Goal: Information Seeking & Learning: Learn about a topic

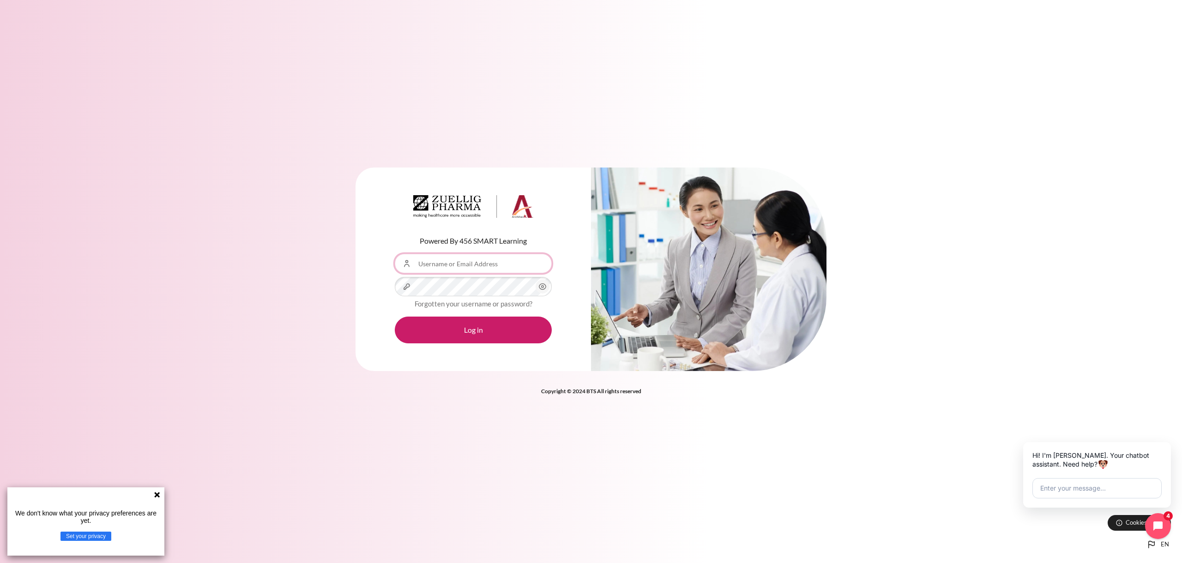
click at [446, 265] on input "Username or Email Address" at bounding box center [473, 263] width 157 height 19
type input "[EMAIL_ADDRESS][DOMAIN_NAME]"
click at [395, 317] on button "Log in" at bounding box center [473, 330] width 157 height 27
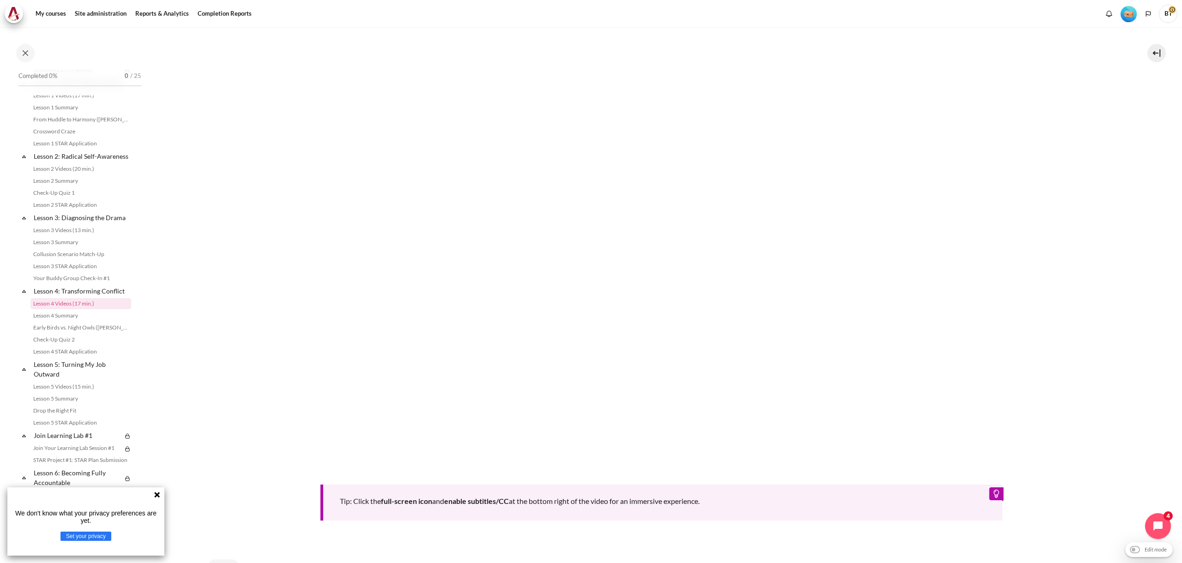
scroll to position [351, 0]
click at [291, 494] on div "Tip: Click the full-screen icon and enable subtitles/CC at the bottom right of …" at bounding box center [661, 236] width 909 height 570
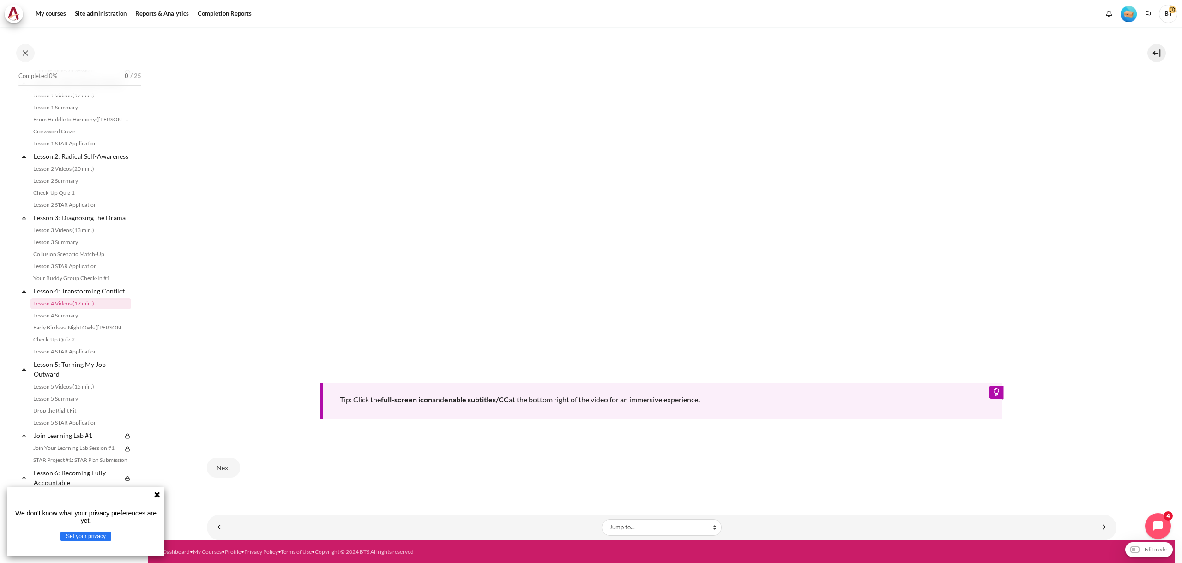
scroll to position [395, 0]
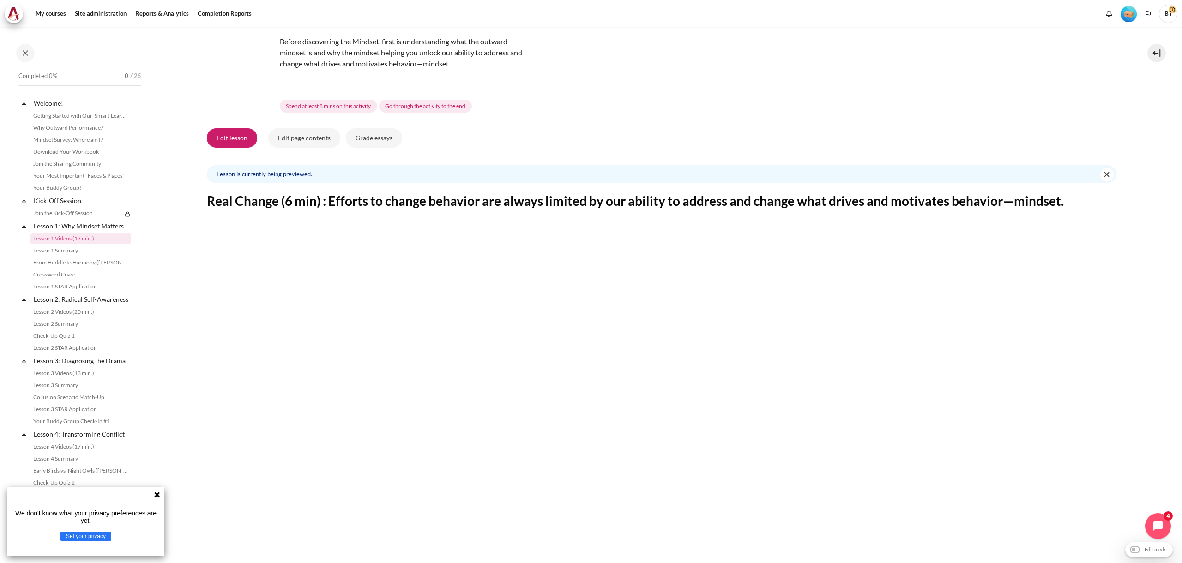
scroll to position [444, 0]
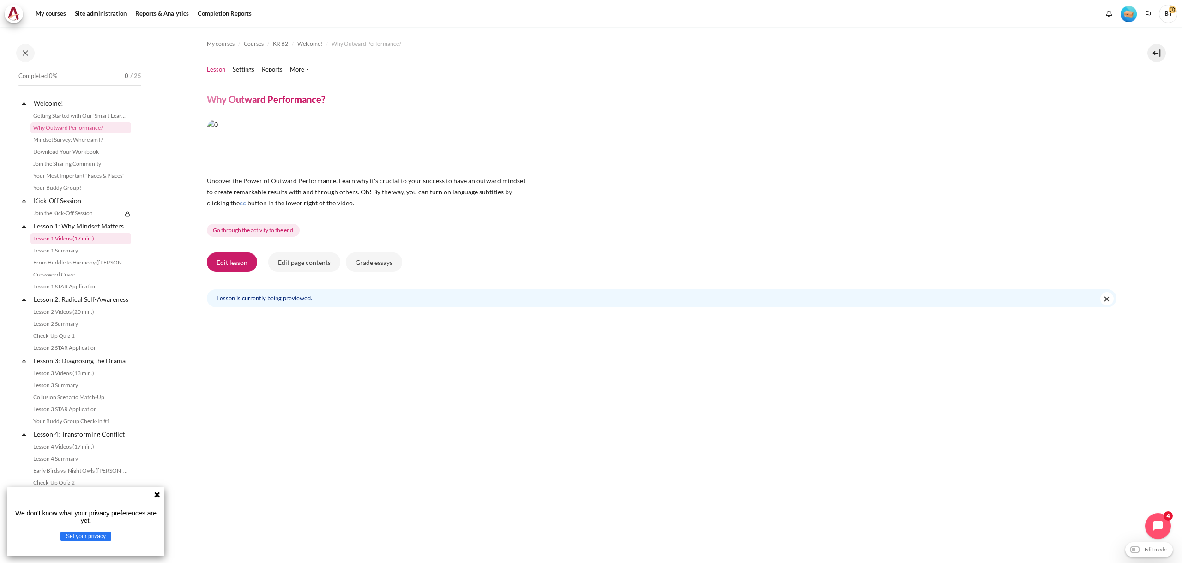
click at [65, 239] on link "Lesson 1 Videos (17 min.)" at bounding box center [80, 238] width 101 height 11
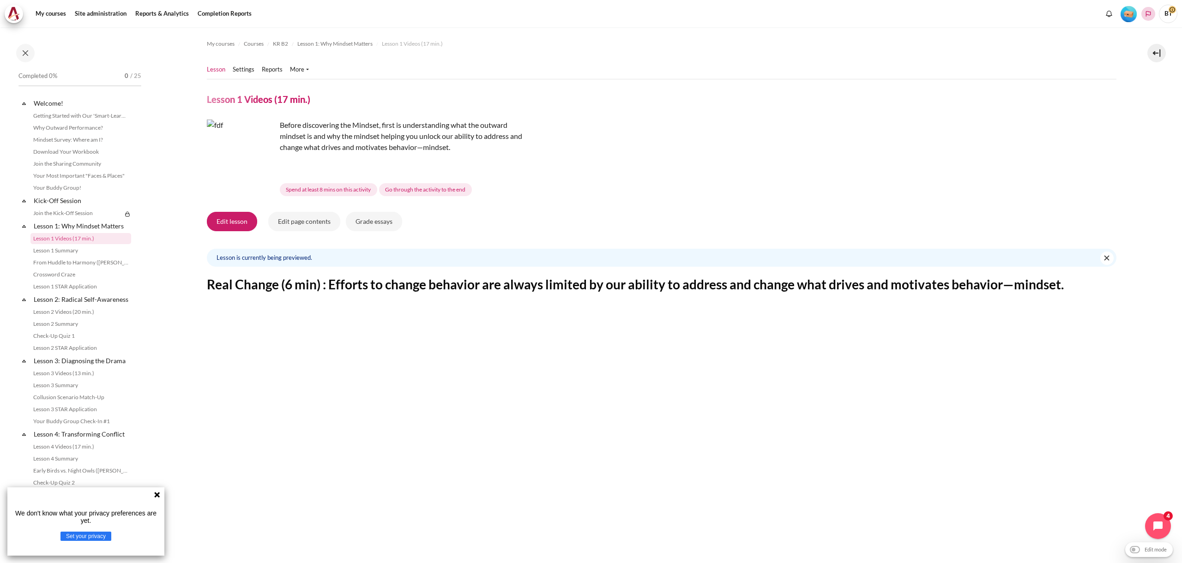
click at [1150, 13] on icon "Languages" at bounding box center [1148, 14] width 5 height 6
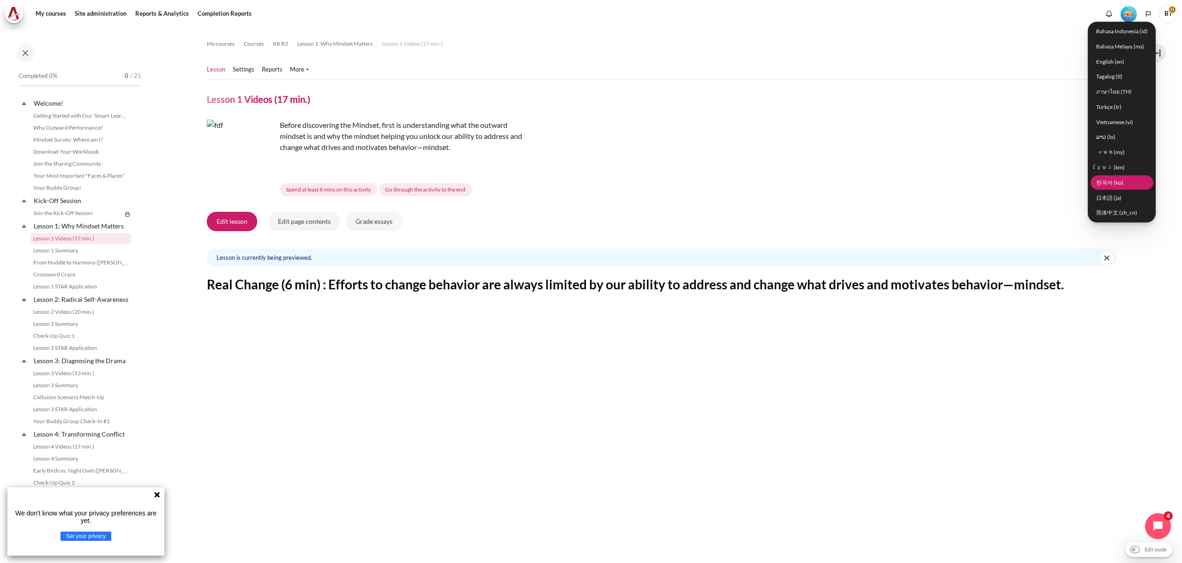
click at [1124, 182] on link "한국어 ‎(ko)‎" at bounding box center [1121, 182] width 63 height 14
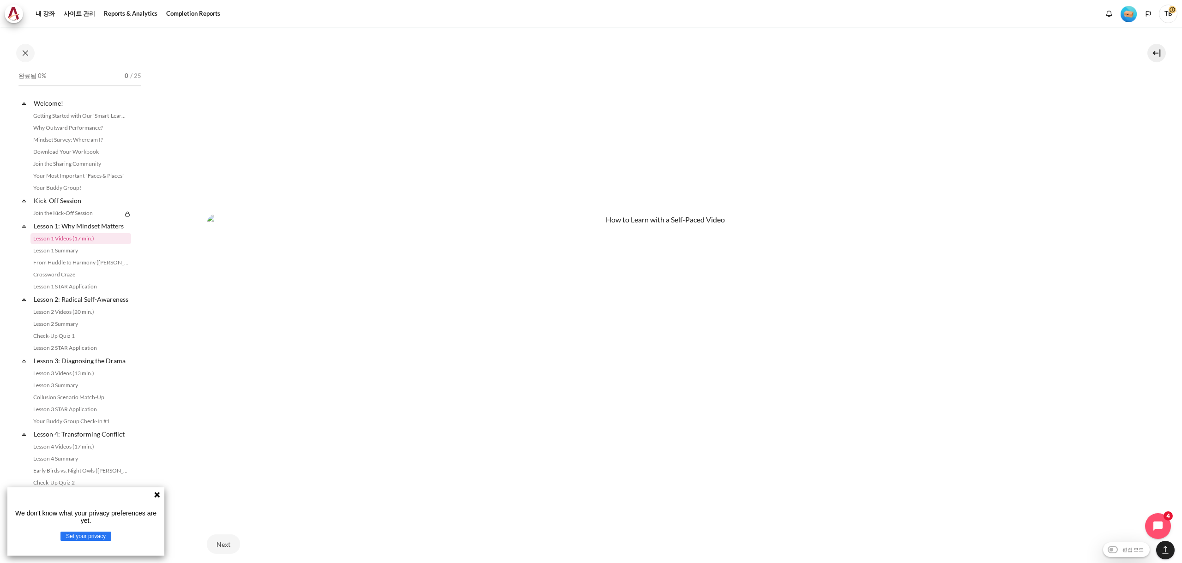
scroll to position [701, 0]
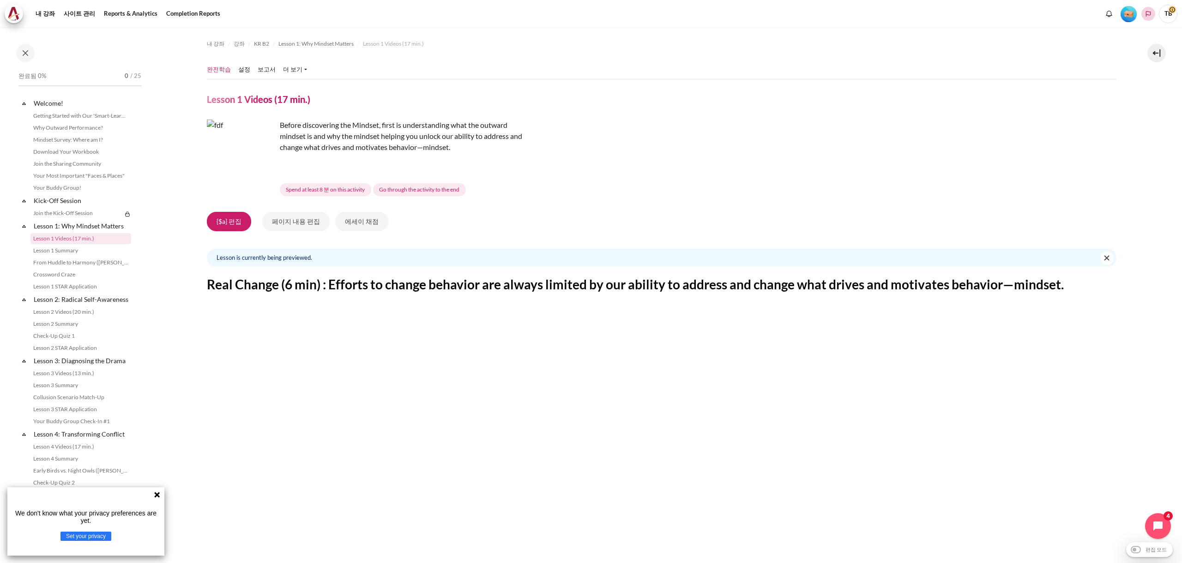
click at [1146, 14] on icon "Languages" at bounding box center [1148, 14] width 5 height 6
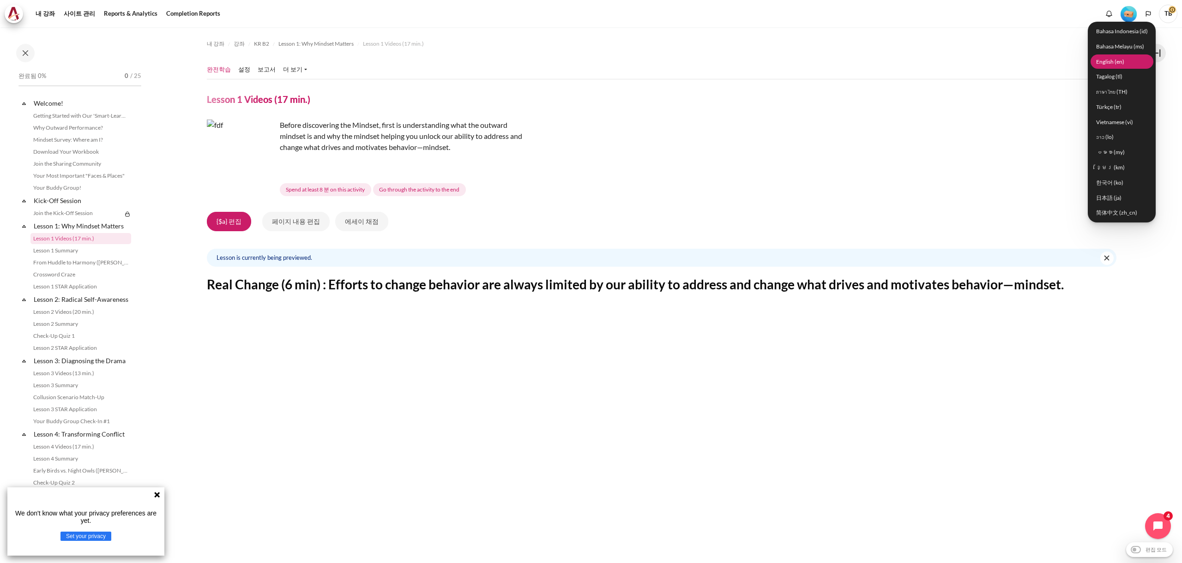
click at [1118, 62] on link "English ‎(en)‎" at bounding box center [1121, 61] width 63 height 14
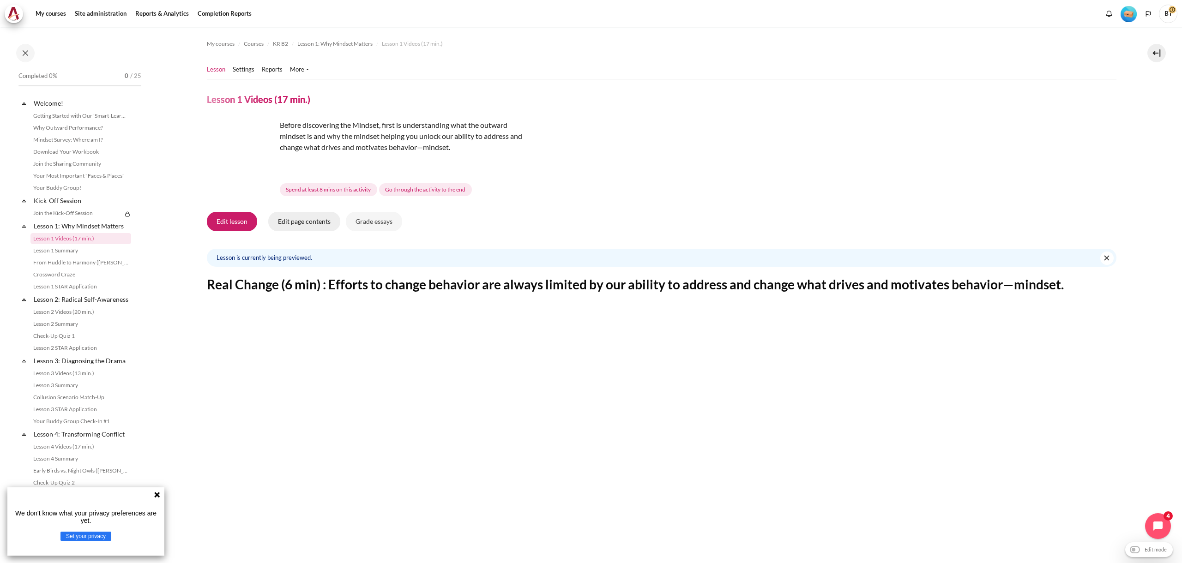
click at [319, 228] on button "Edit page contents" at bounding box center [304, 221] width 72 height 19
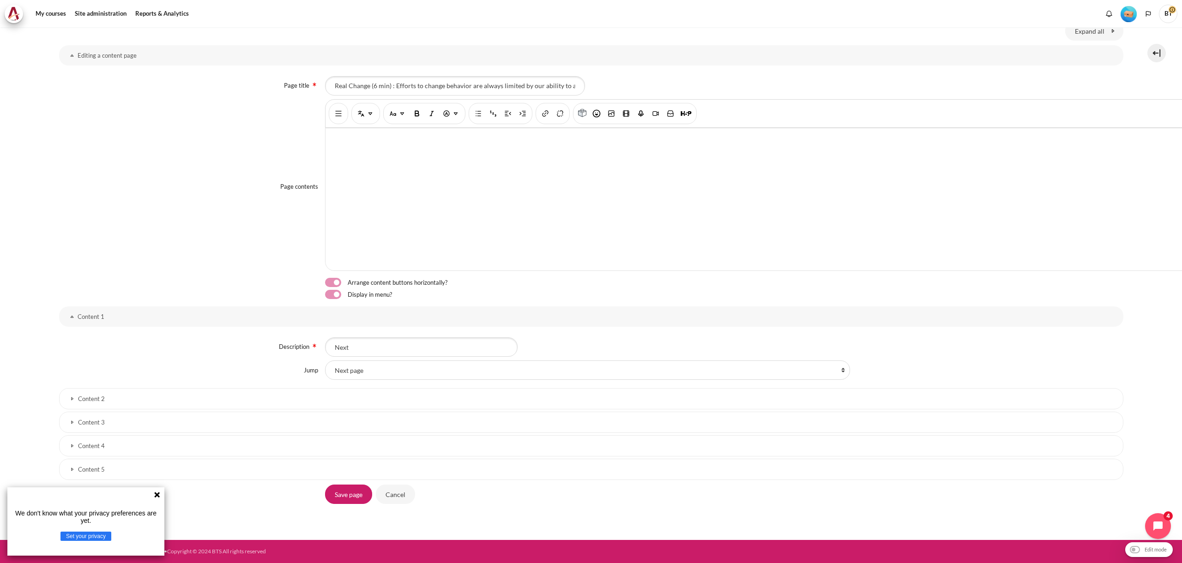
scroll to position [591, 0]
click at [95, 397] on h3 "Content 2" at bounding box center [591, 399] width 1026 height 8
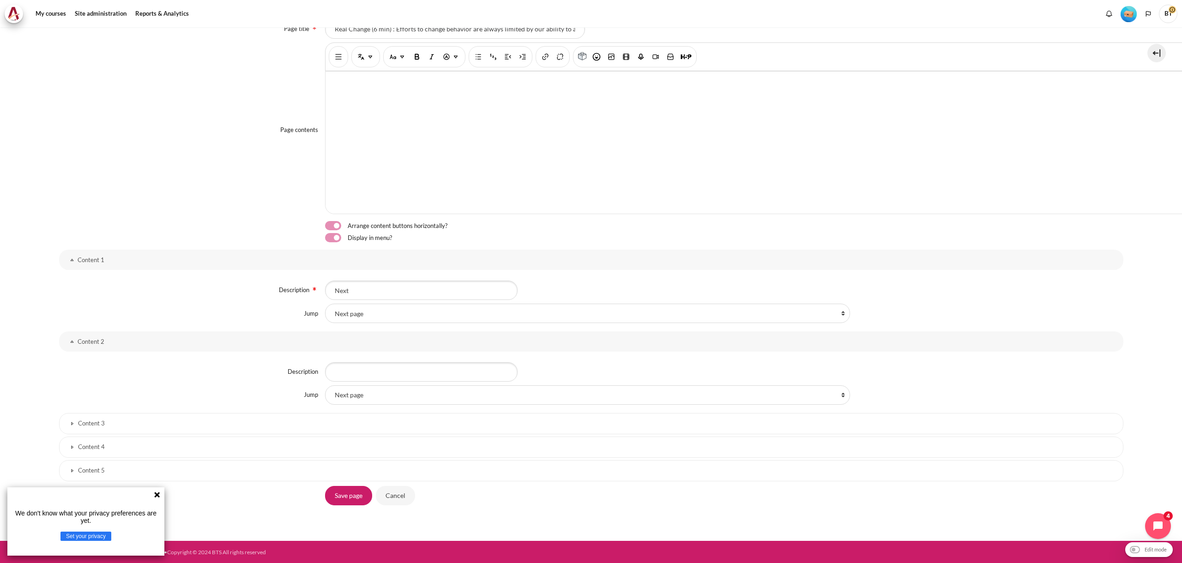
scroll to position [0, 0]
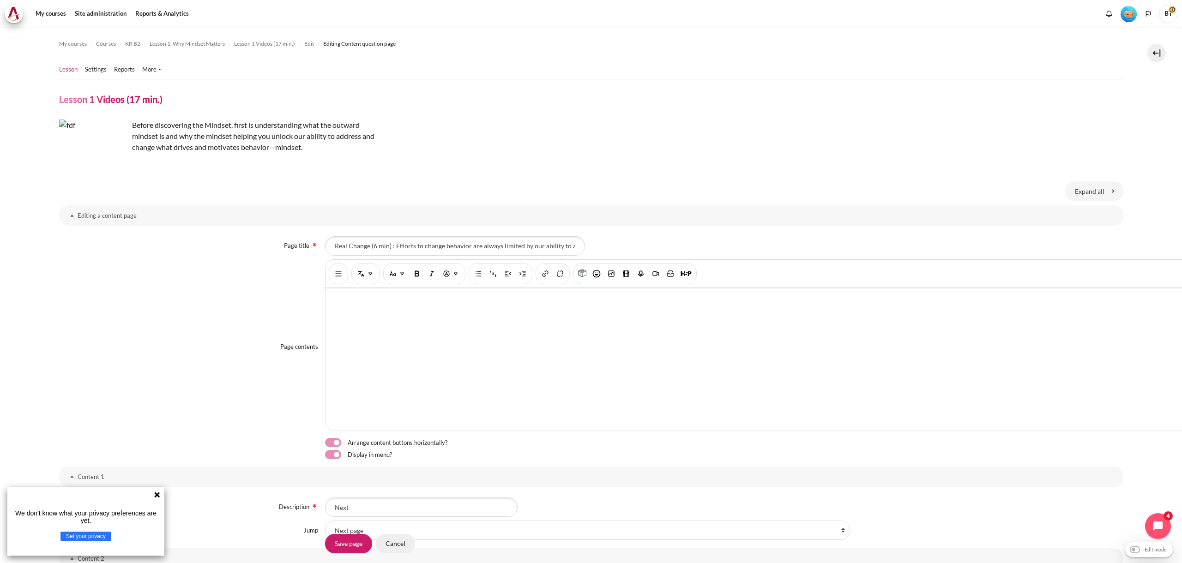
click at [399, 540] on input "Cancel" at bounding box center [395, 543] width 39 height 19
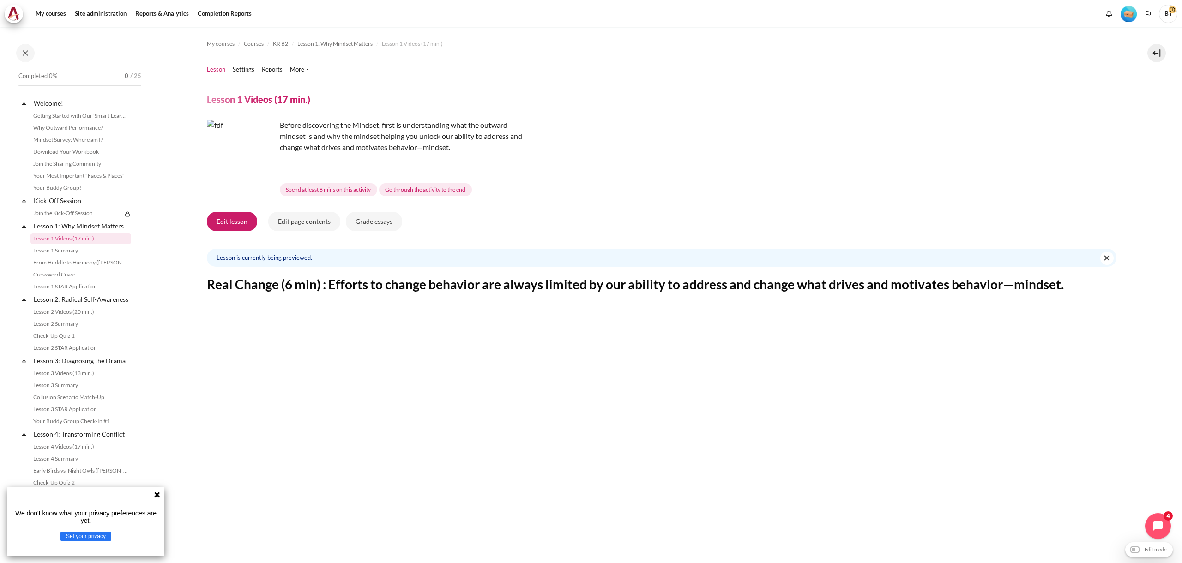
click at [265, 169] on img "Content" at bounding box center [241, 154] width 69 height 69
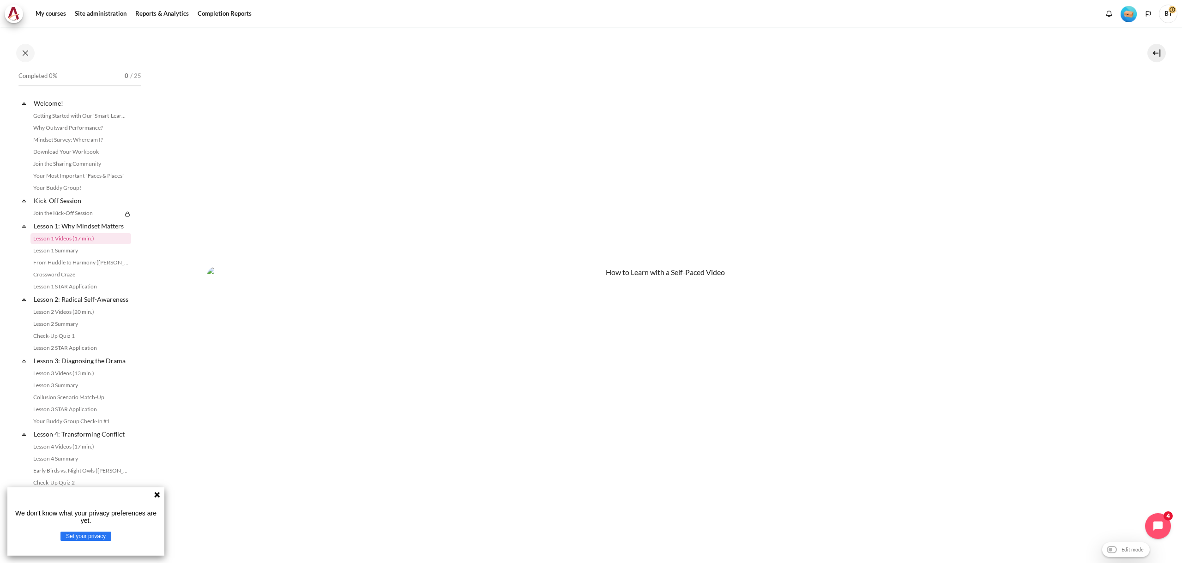
scroll to position [600, 0]
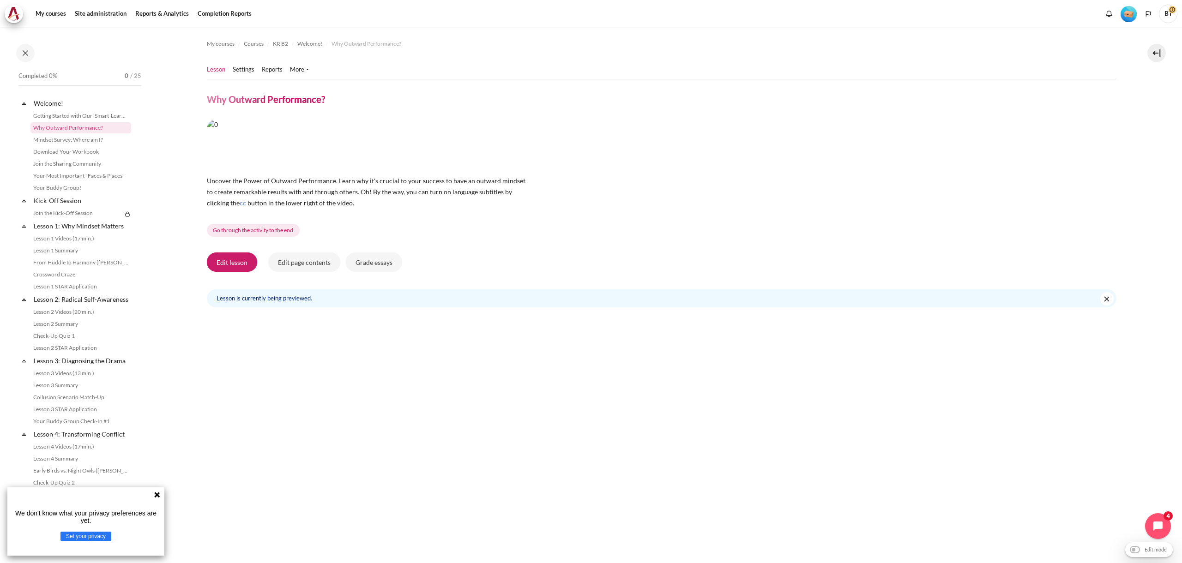
click at [1167, 19] on span "BT" at bounding box center [1168, 14] width 18 height 18
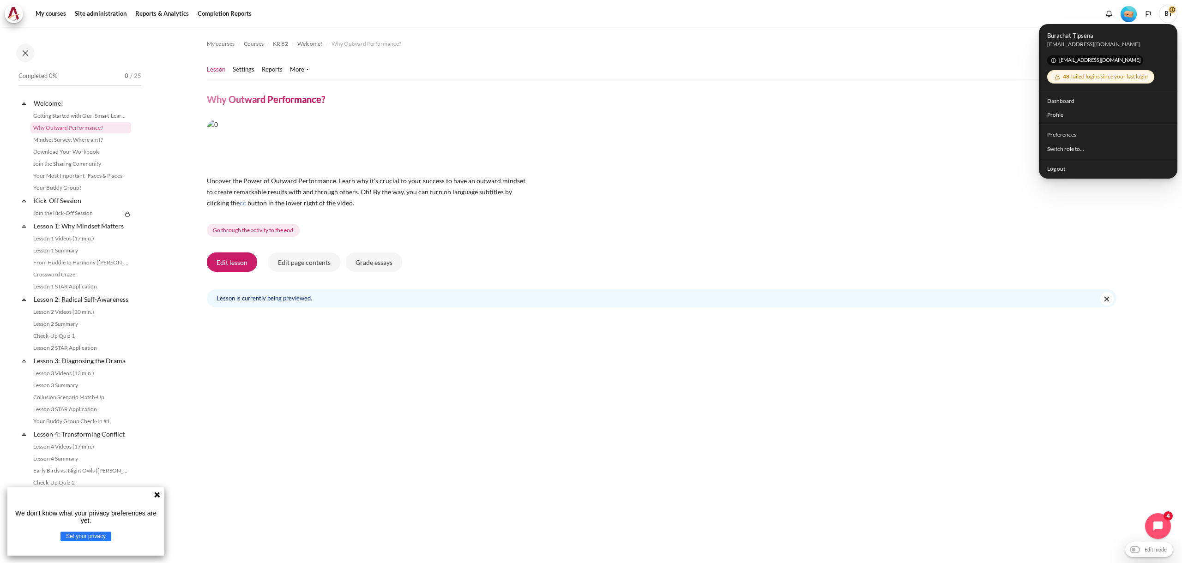
click at [1167, 19] on span "BT" at bounding box center [1168, 14] width 18 height 18
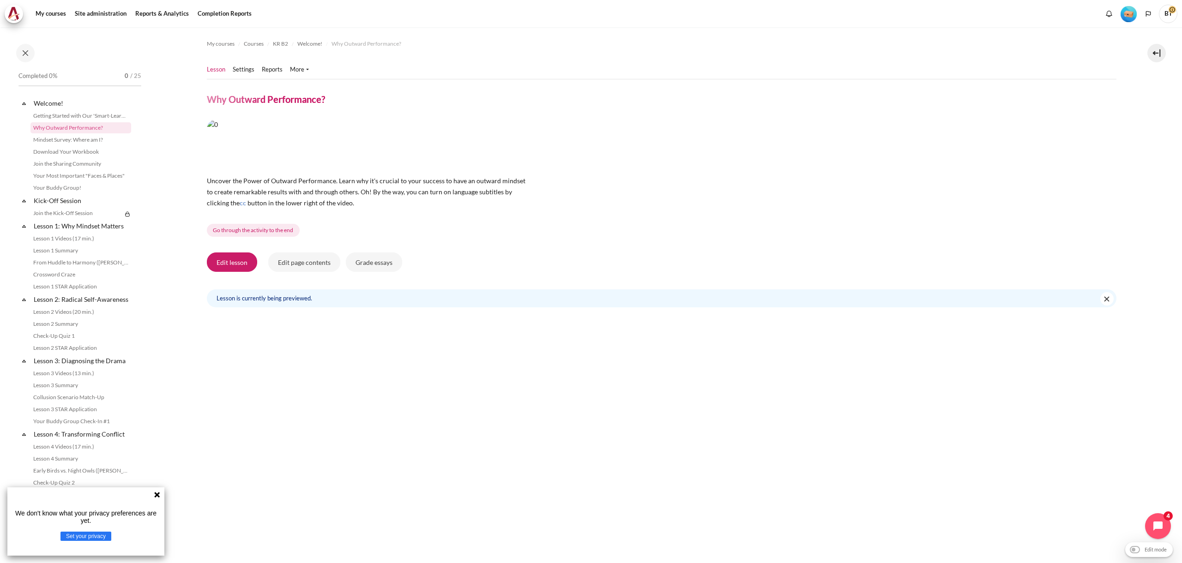
click at [1167, 19] on span "BT" at bounding box center [1168, 14] width 18 height 18
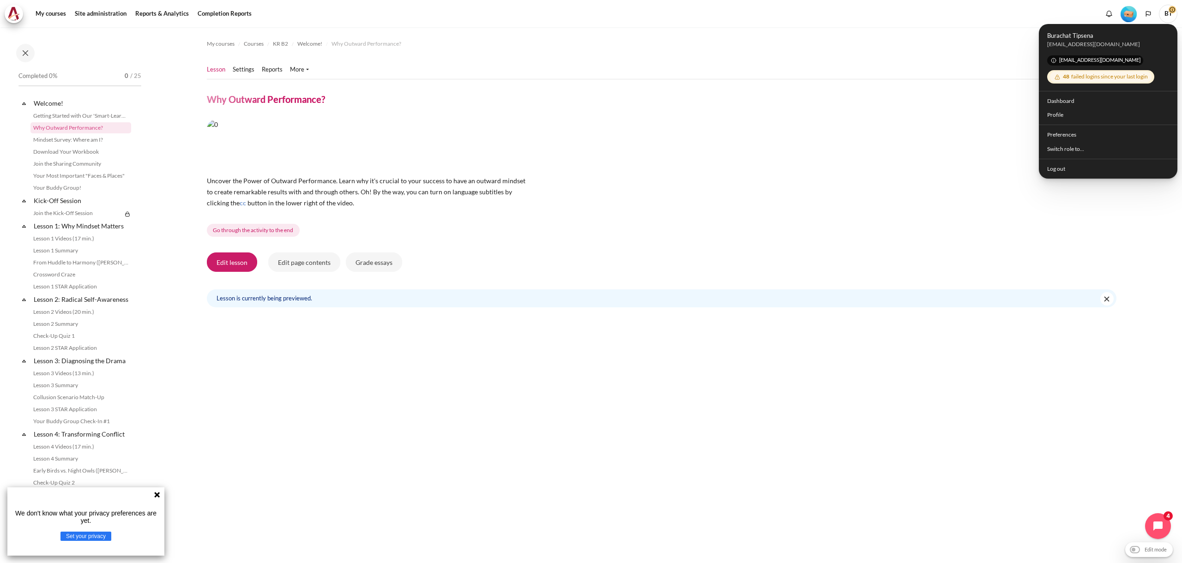
drag, startPoint x: 776, startPoint y: 112, endPoint x: 762, endPoint y: 111, distance: 13.4
click at [770, 111] on div "My courses Courses KR B2 Welcome! Why Outward Performance? Lesson" at bounding box center [661, 465] width 909 height 877
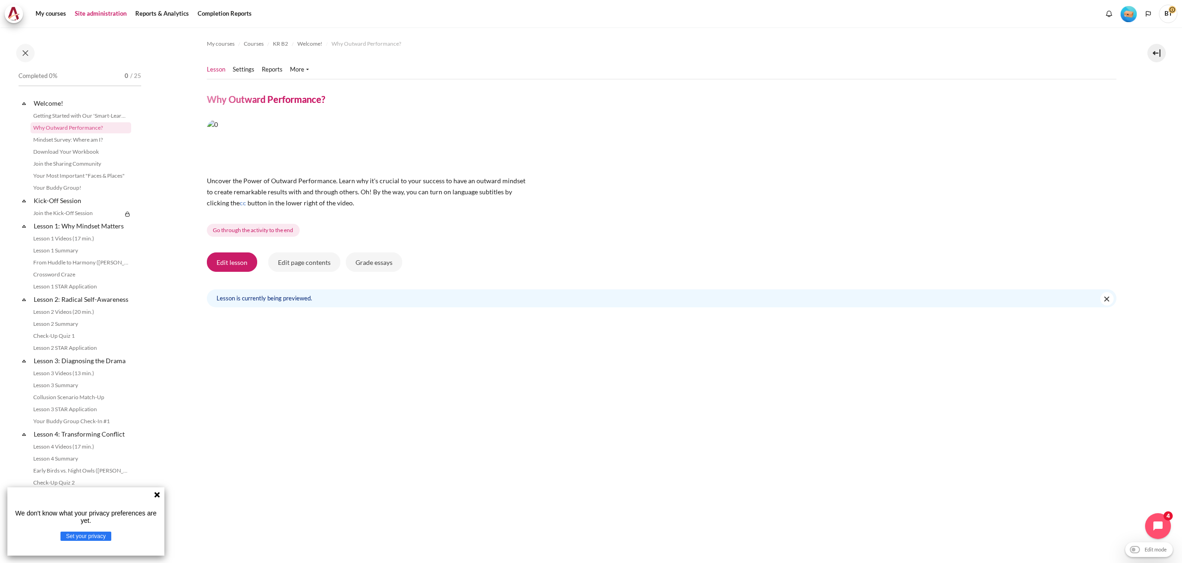
click at [99, 18] on link "Site administration" at bounding box center [101, 14] width 58 height 18
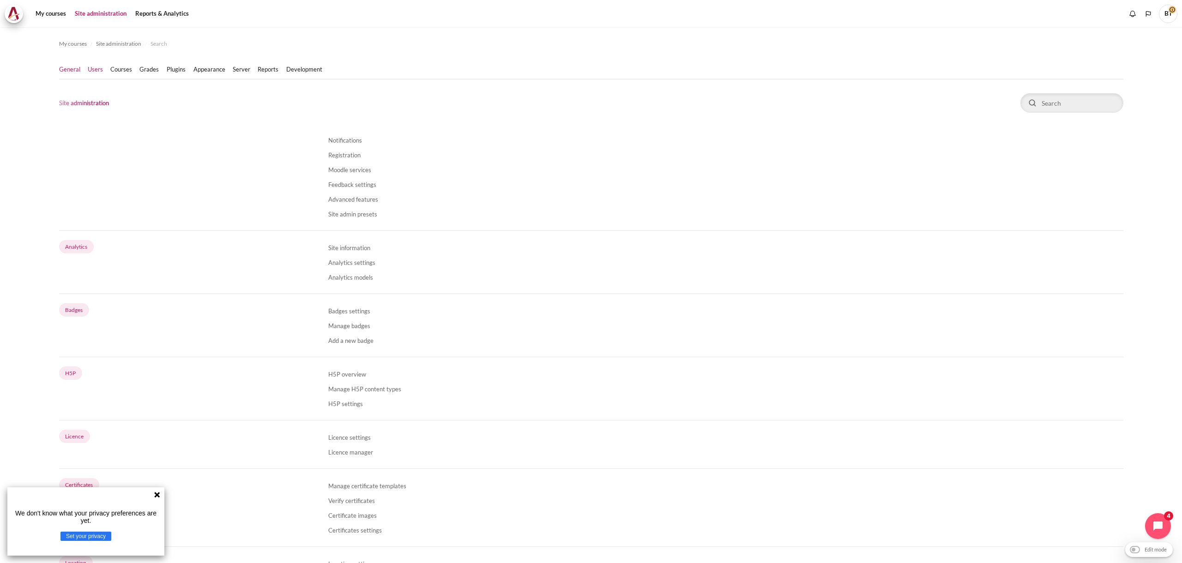
click at [92, 72] on link "Users" at bounding box center [95, 69] width 15 height 9
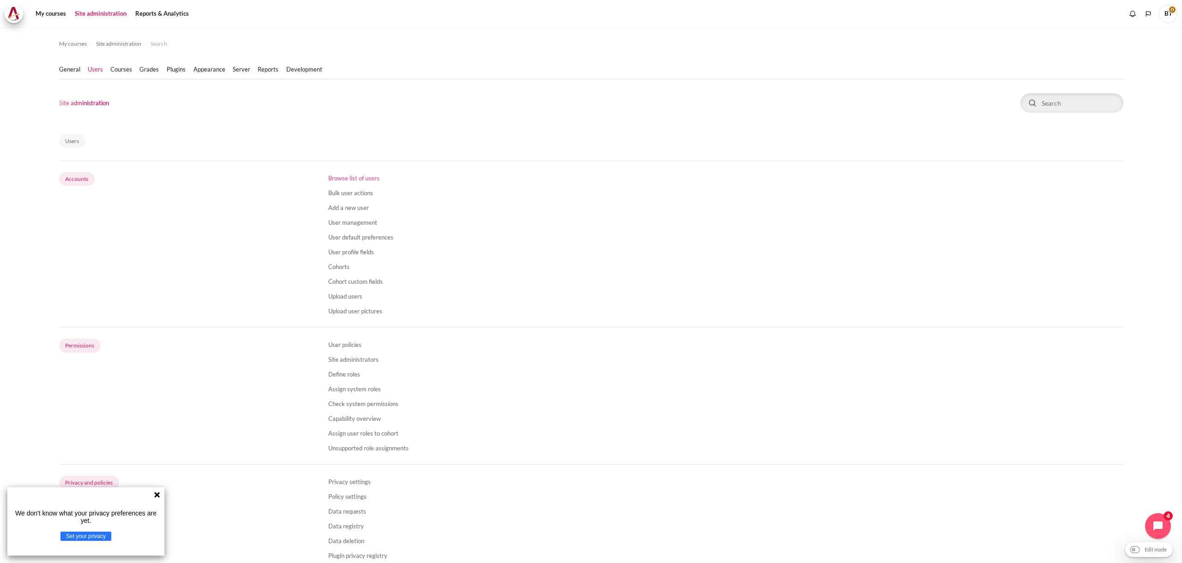
click at [348, 176] on link "Browse list of users" at bounding box center [353, 177] width 51 height 7
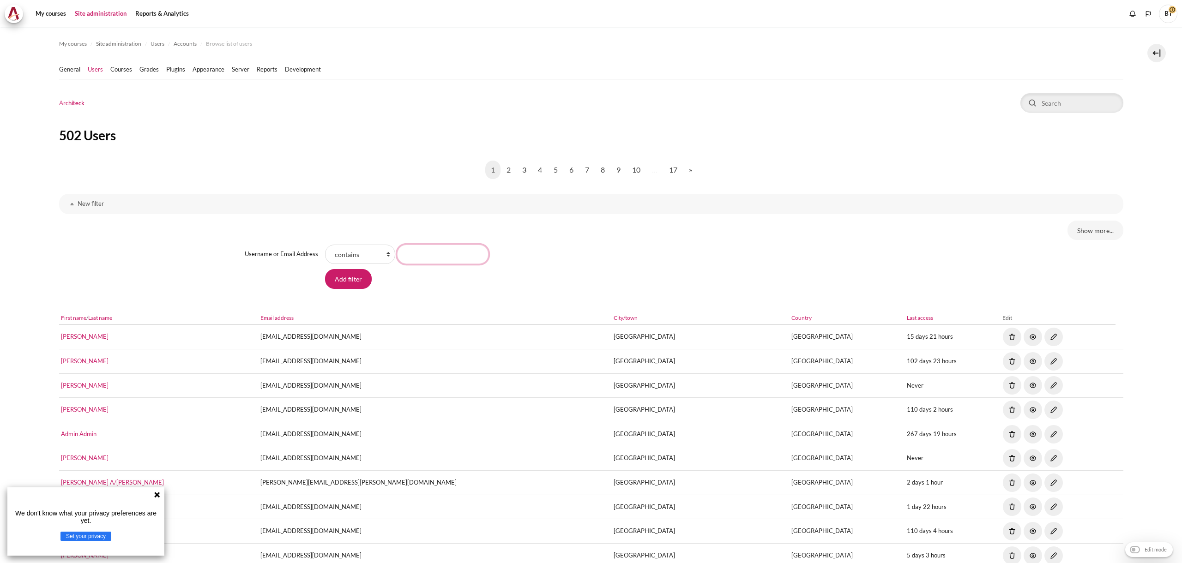
click at [451, 254] on input "Username or Email Address value" at bounding box center [442, 254] width 91 height 19
type input "burachat"
click at [325, 269] on input "Add filter" at bounding box center [348, 278] width 47 height 19
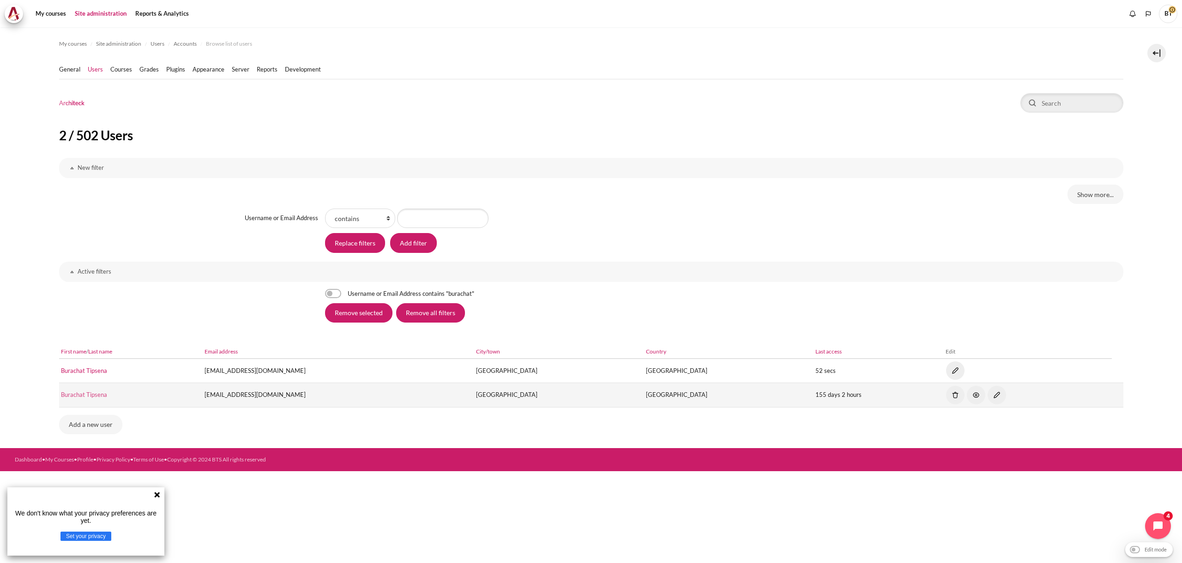
click at [89, 392] on link "Burachat Tipsena" at bounding box center [84, 394] width 46 height 7
click at [987, 397] on img "Content" at bounding box center [996, 395] width 18 height 18
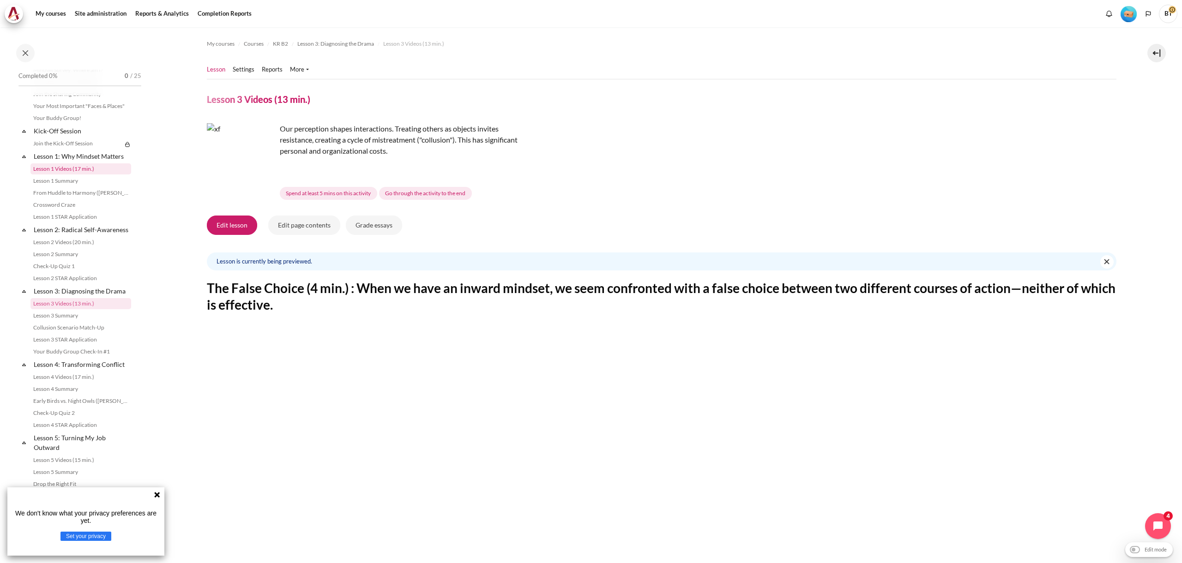
click at [81, 171] on link "Lesson 1 Videos (17 min.)" at bounding box center [80, 168] width 101 height 11
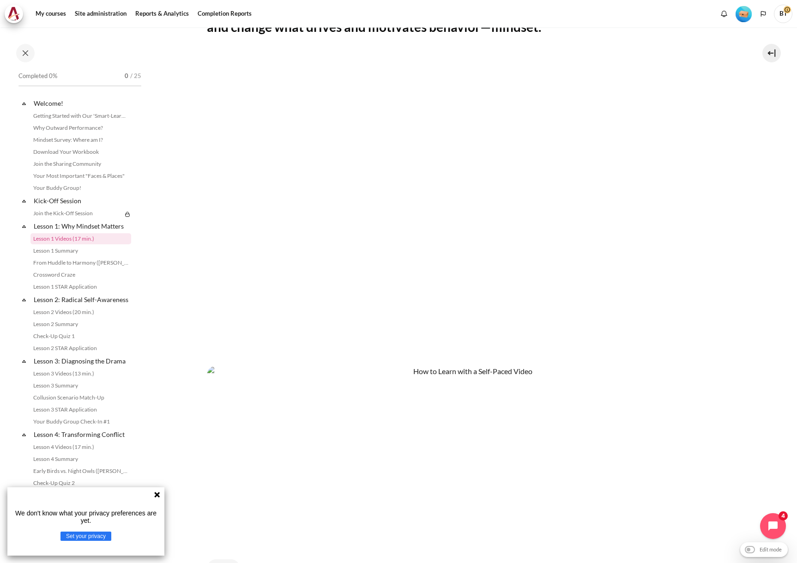
scroll to position [376, 0]
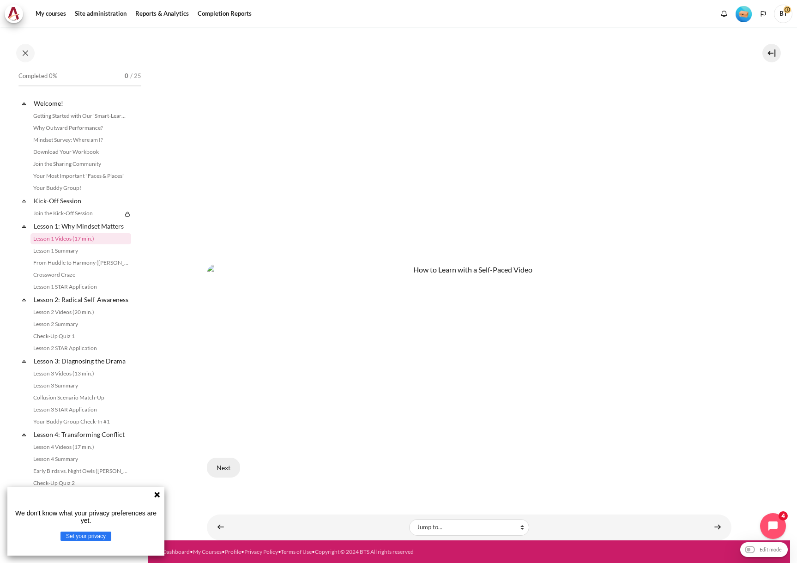
click at [218, 468] on button "Next" at bounding box center [223, 466] width 33 height 19
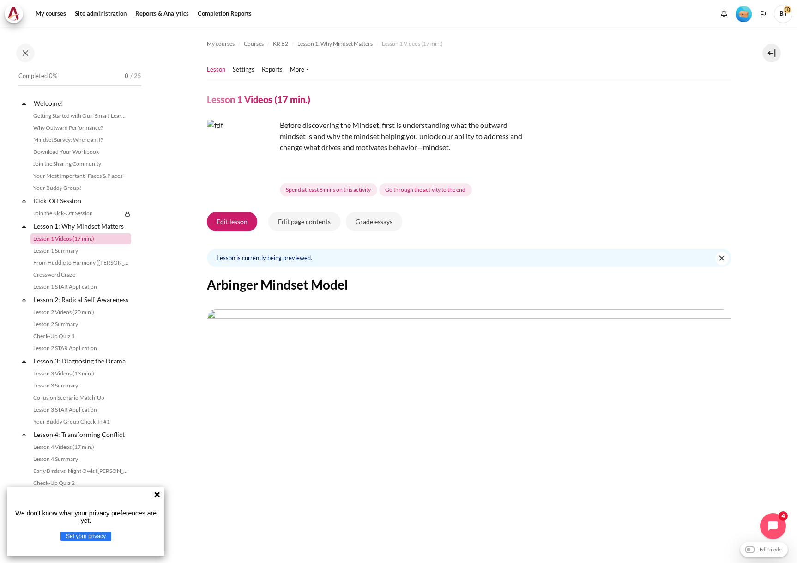
click at [63, 237] on link "Lesson 1 Videos (17 min.)" at bounding box center [80, 238] width 101 height 11
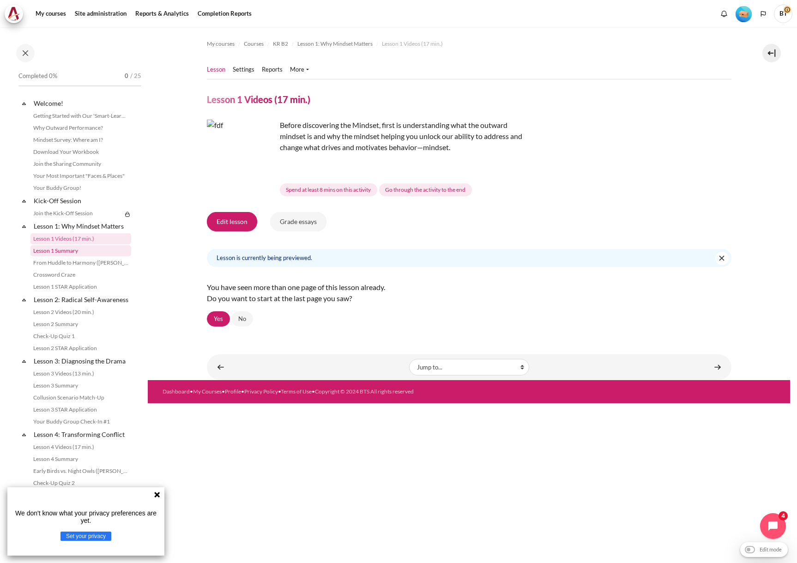
click at [60, 245] on link "Lesson 1 Summary" at bounding box center [80, 250] width 101 height 11
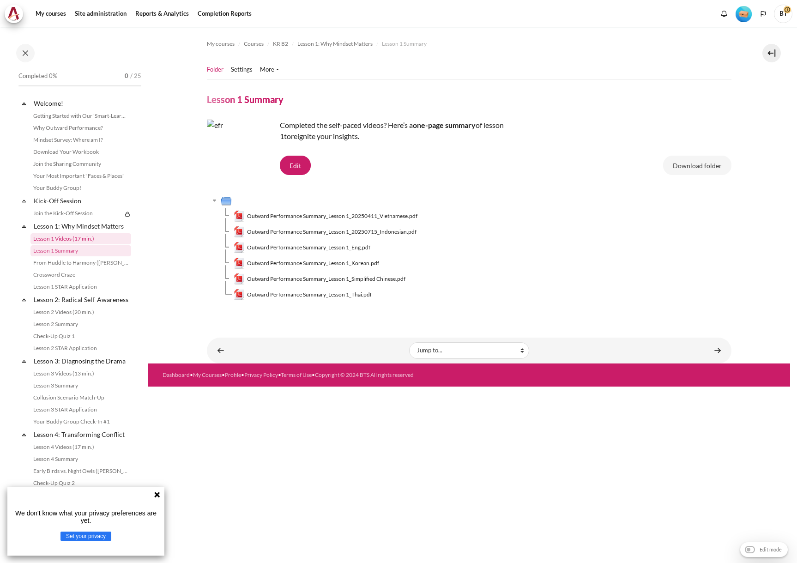
click at [70, 235] on link "Lesson 1 Videos (17 min.)" at bounding box center [80, 238] width 101 height 11
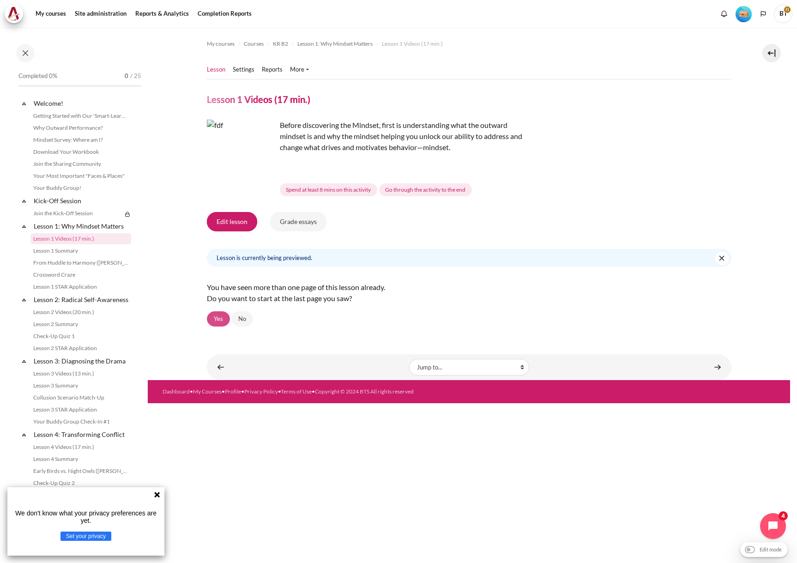
click at [210, 317] on link "Yes" at bounding box center [218, 319] width 23 height 16
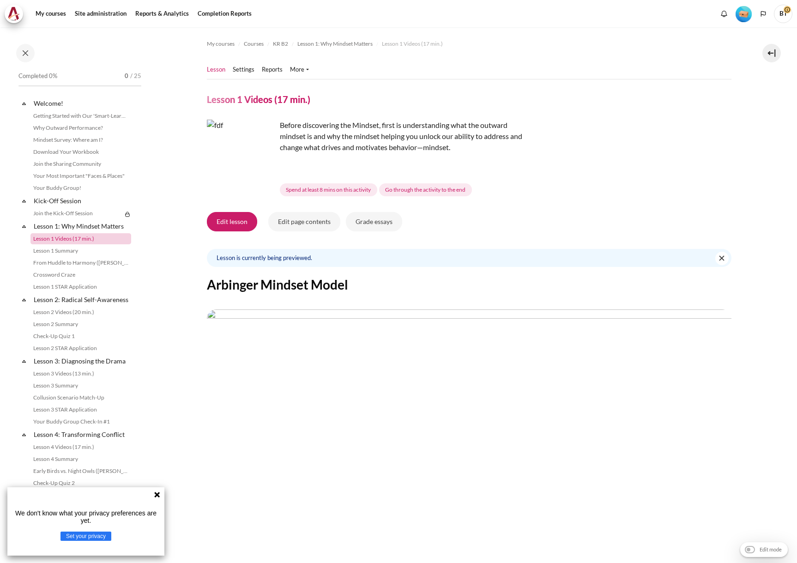
click at [63, 238] on link "Lesson 1 Videos (17 min.)" at bounding box center [80, 238] width 101 height 11
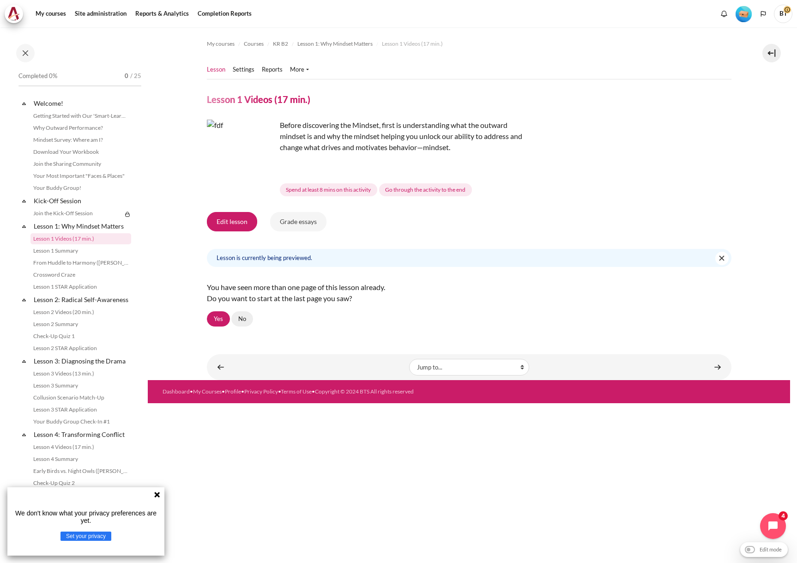
click at [240, 321] on link "No" at bounding box center [242, 319] width 22 height 16
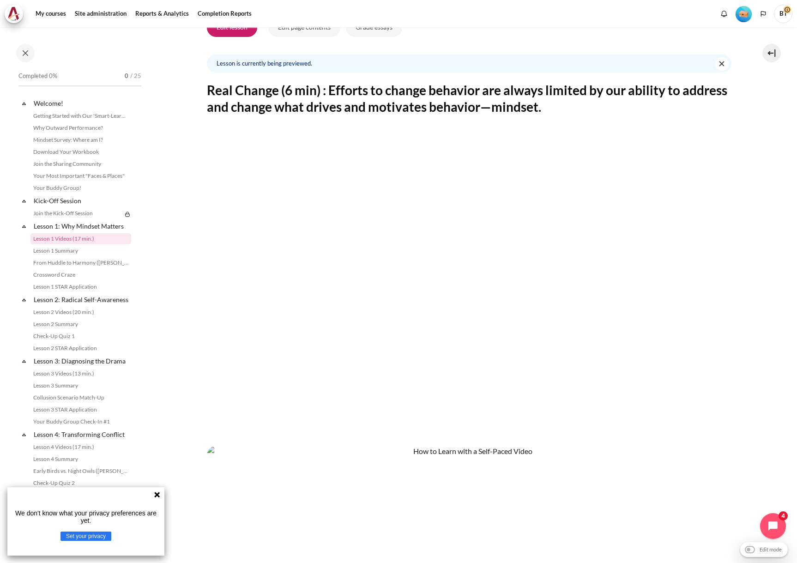
scroll to position [376, 0]
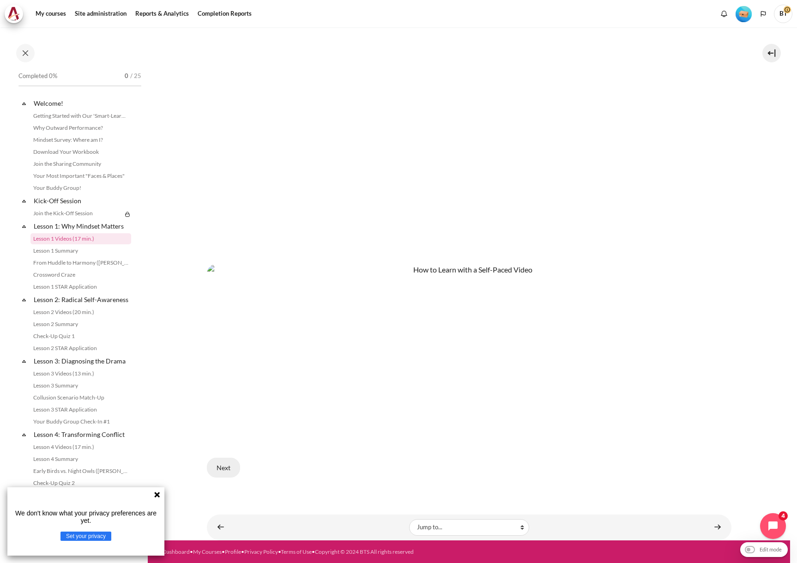
click at [223, 468] on button "Next" at bounding box center [223, 466] width 33 height 19
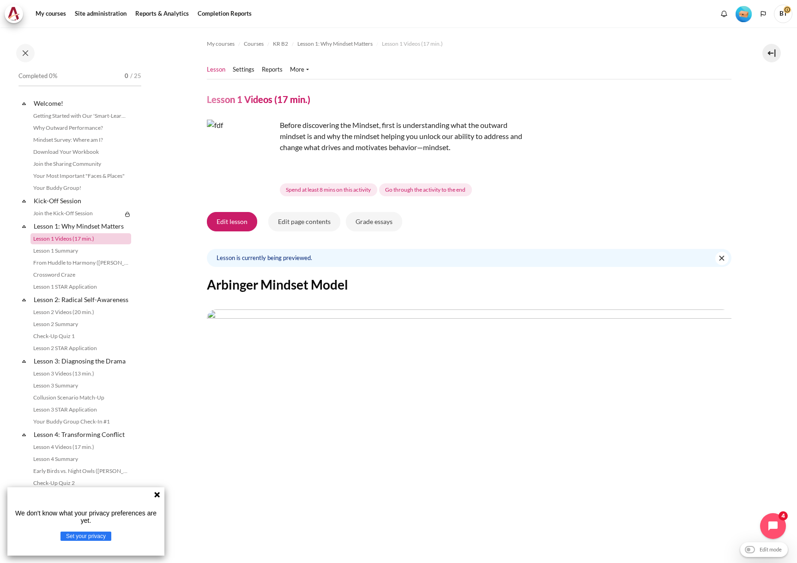
click at [82, 237] on link "Lesson 1 Videos (17 min.)" at bounding box center [80, 238] width 101 height 11
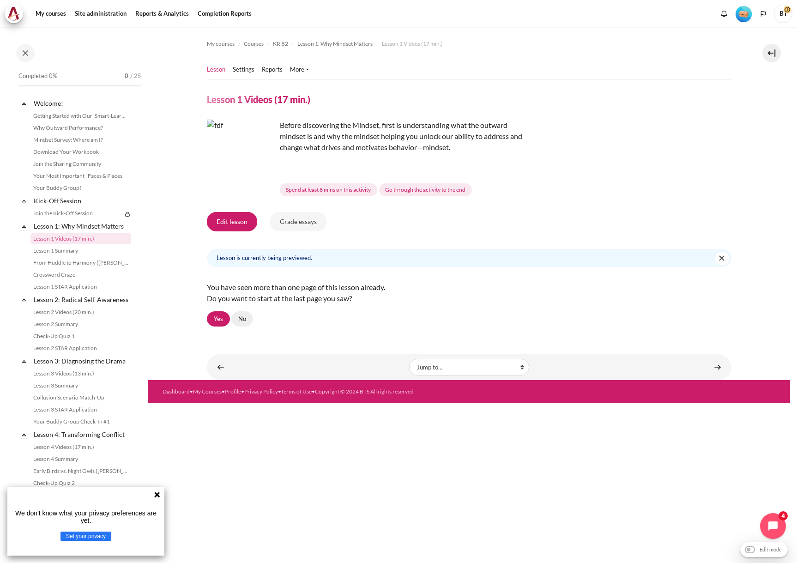
click at [239, 312] on link "No" at bounding box center [242, 319] width 22 height 16
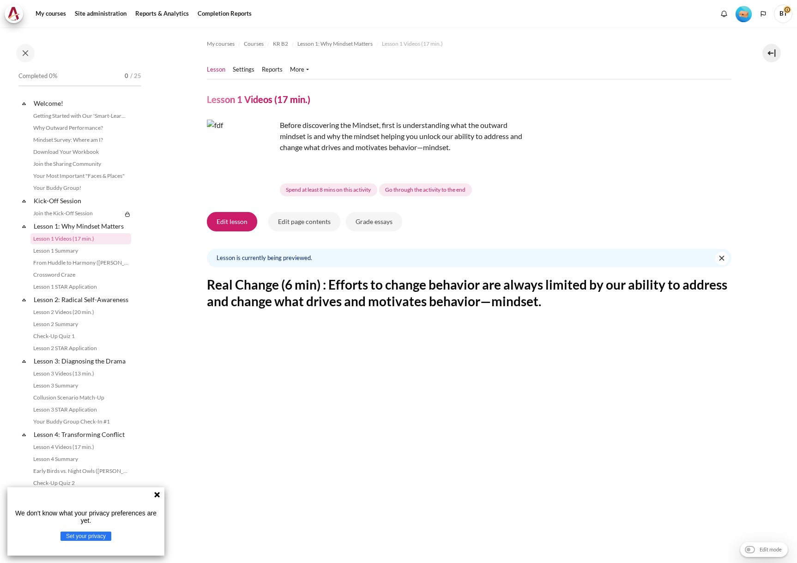
scroll to position [376, 0]
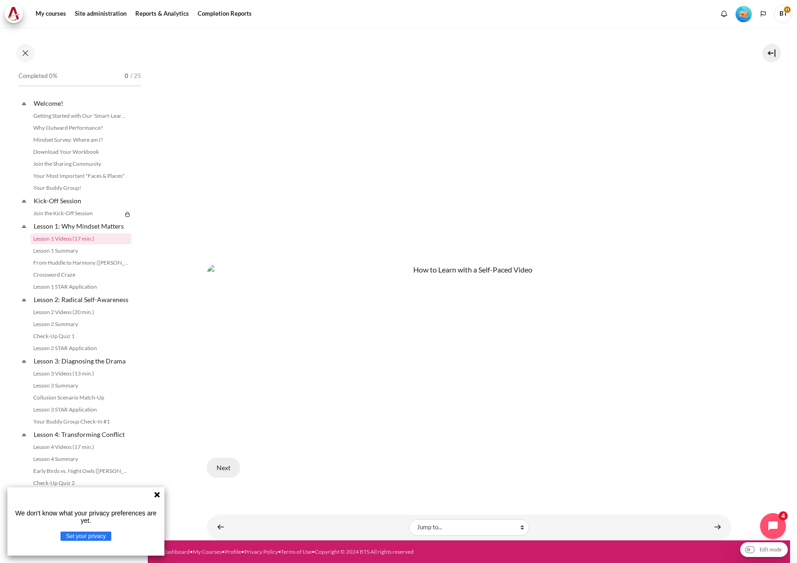
click at [221, 469] on button "Next" at bounding box center [223, 466] width 33 height 19
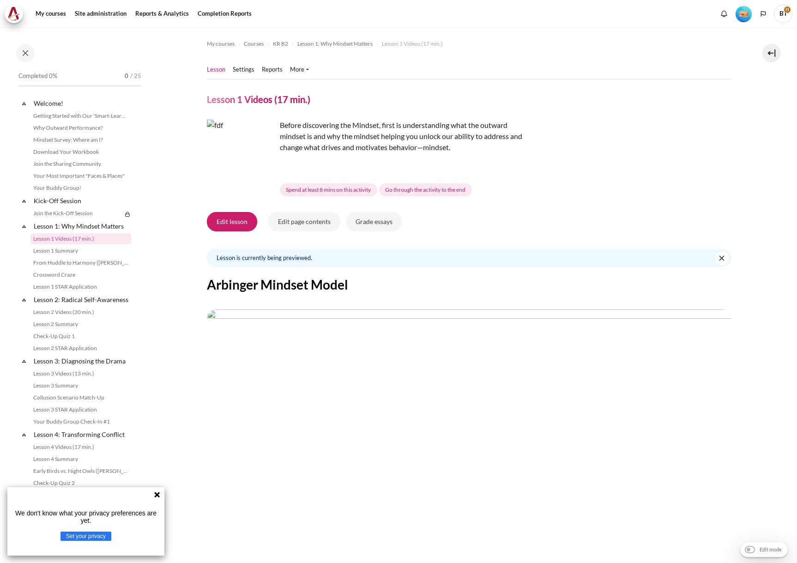
scroll to position [165, 0]
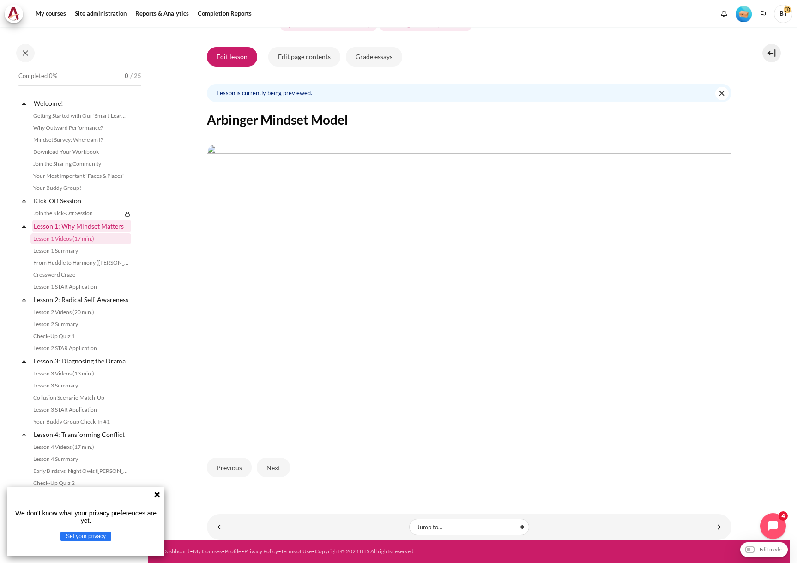
click at [75, 227] on link "Lesson 1: Why Mindset Matters" at bounding box center [81, 226] width 99 height 12
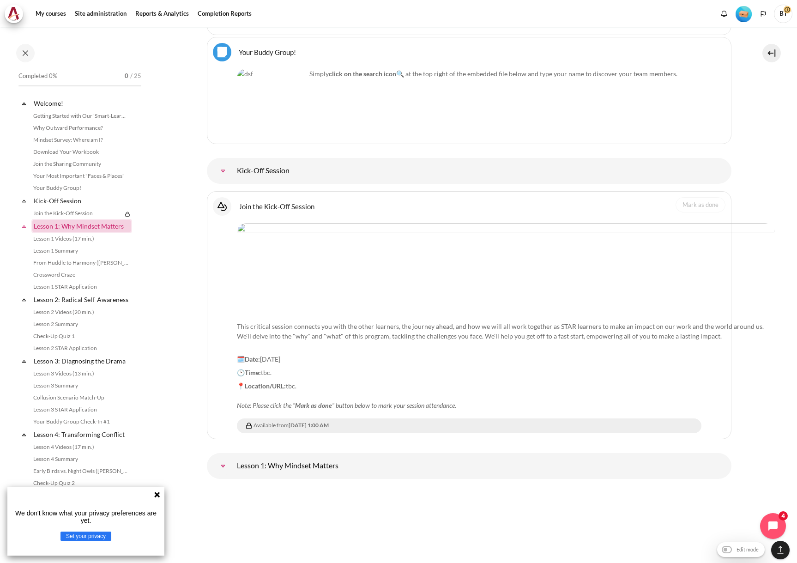
click at [83, 227] on link "Lesson 1: Why Mindset Matters" at bounding box center [81, 226] width 99 height 12
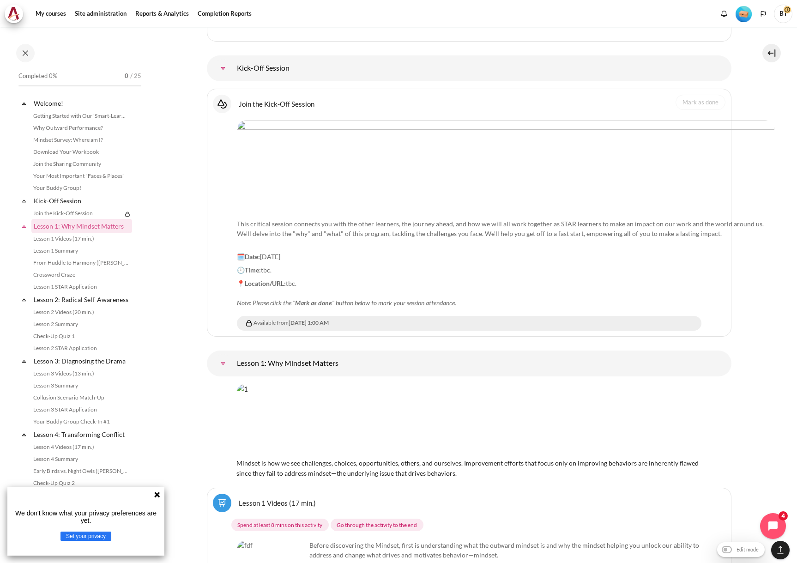
scroll to position [1031, 0]
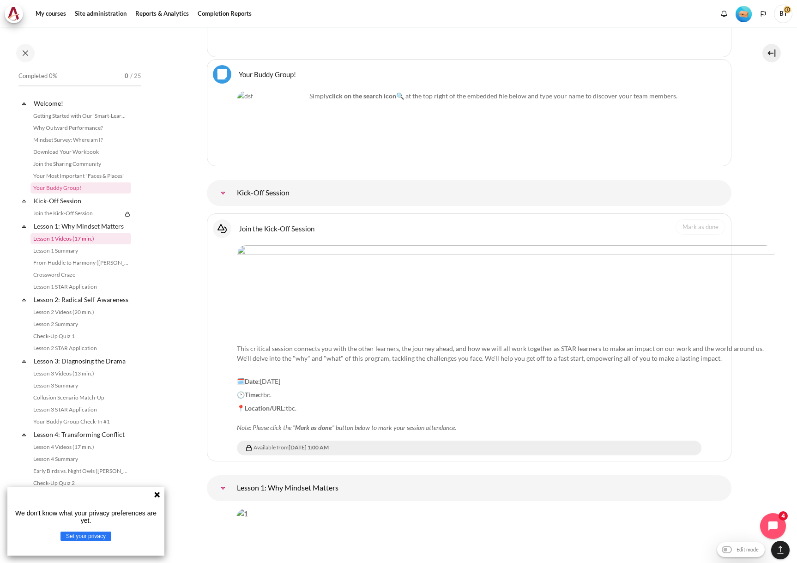
click at [66, 236] on link "Lesson 1 Videos (17 min.)" at bounding box center [80, 238] width 101 height 11
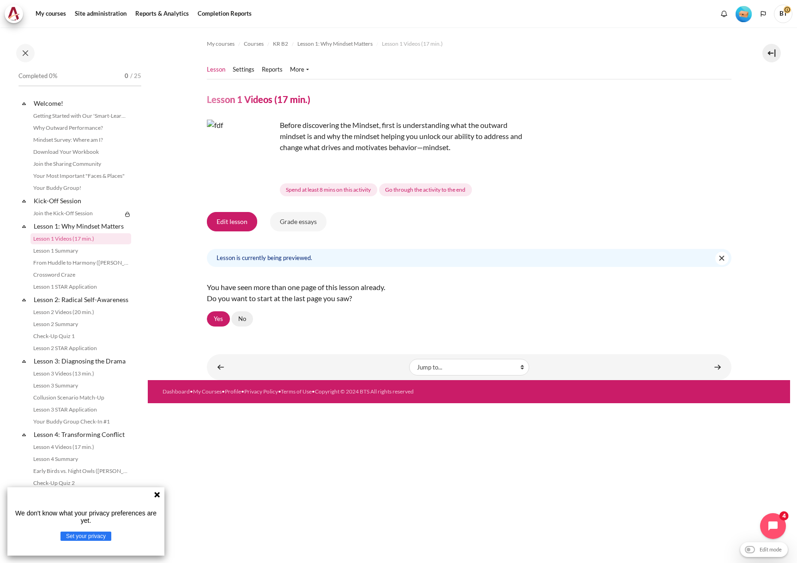
click at [244, 316] on link "No" at bounding box center [242, 319] width 22 height 16
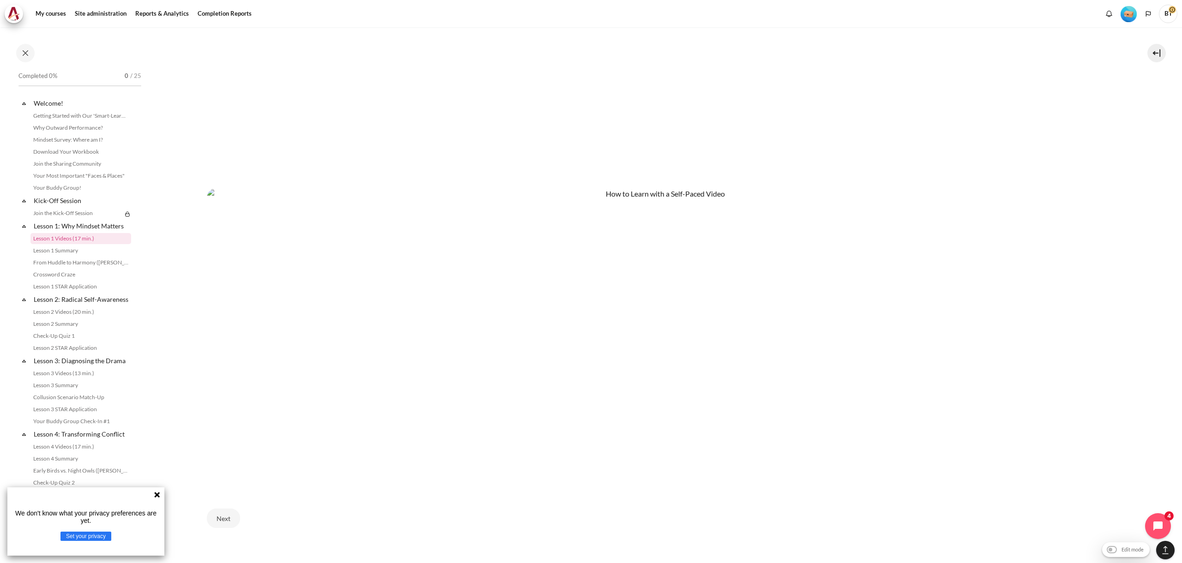
scroll to position [701, 0]
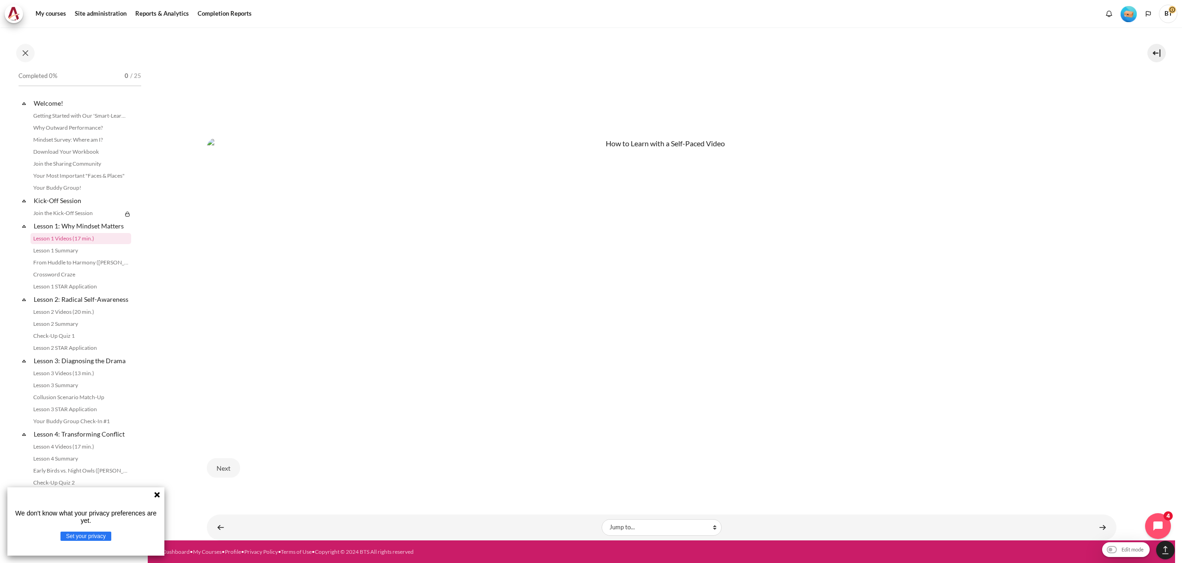
click at [241, 465] on div "Next" at bounding box center [661, 468] width 909 height 38
click at [232, 467] on button "Next" at bounding box center [223, 467] width 33 height 19
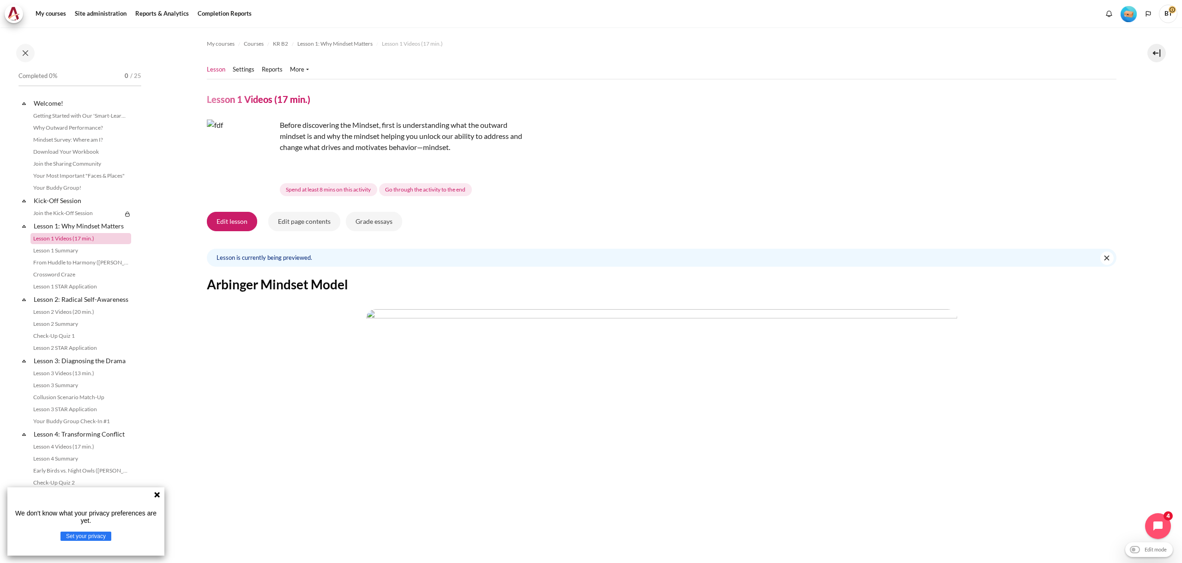
click at [75, 237] on link "Lesson 1 Videos (17 min.)" at bounding box center [80, 238] width 101 height 11
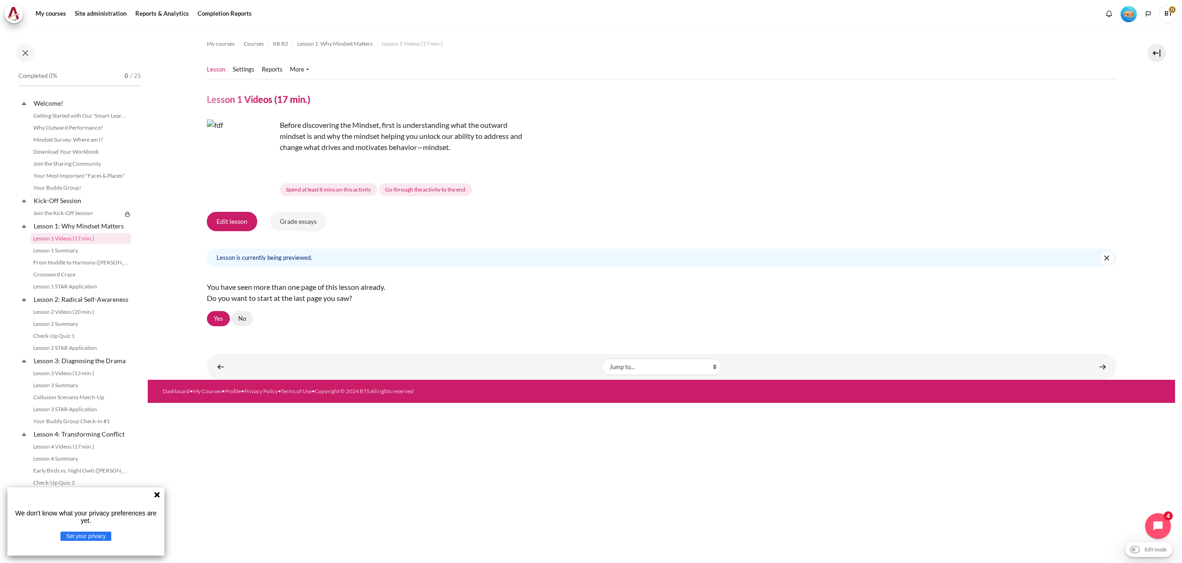
click at [240, 320] on link "No" at bounding box center [242, 319] width 22 height 16
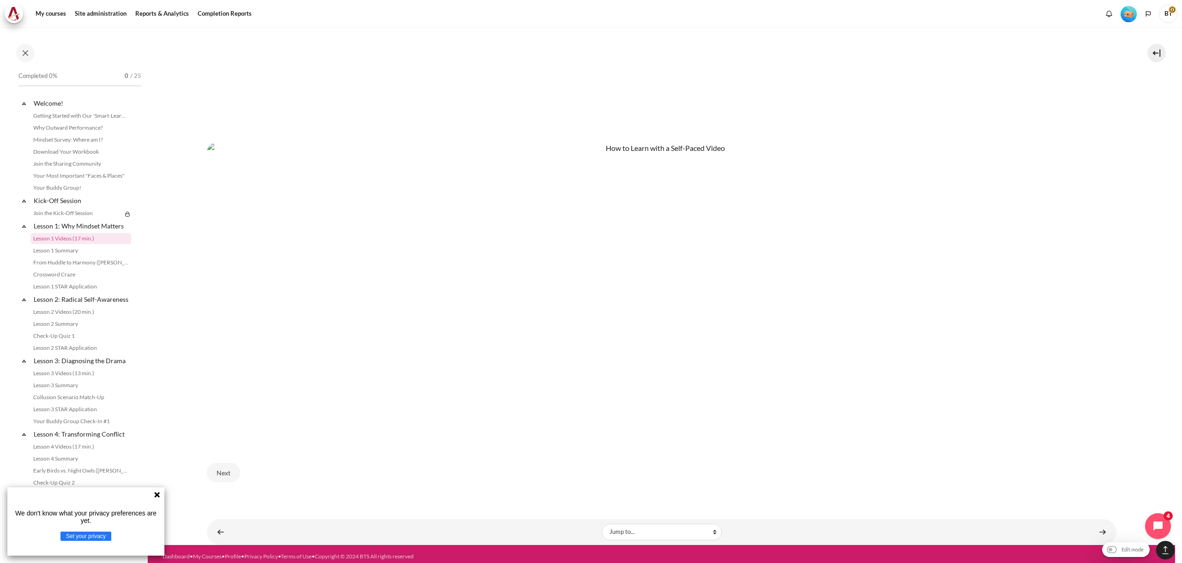
scroll to position [701, 0]
